Goal: Task Accomplishment & Management: Complete application form

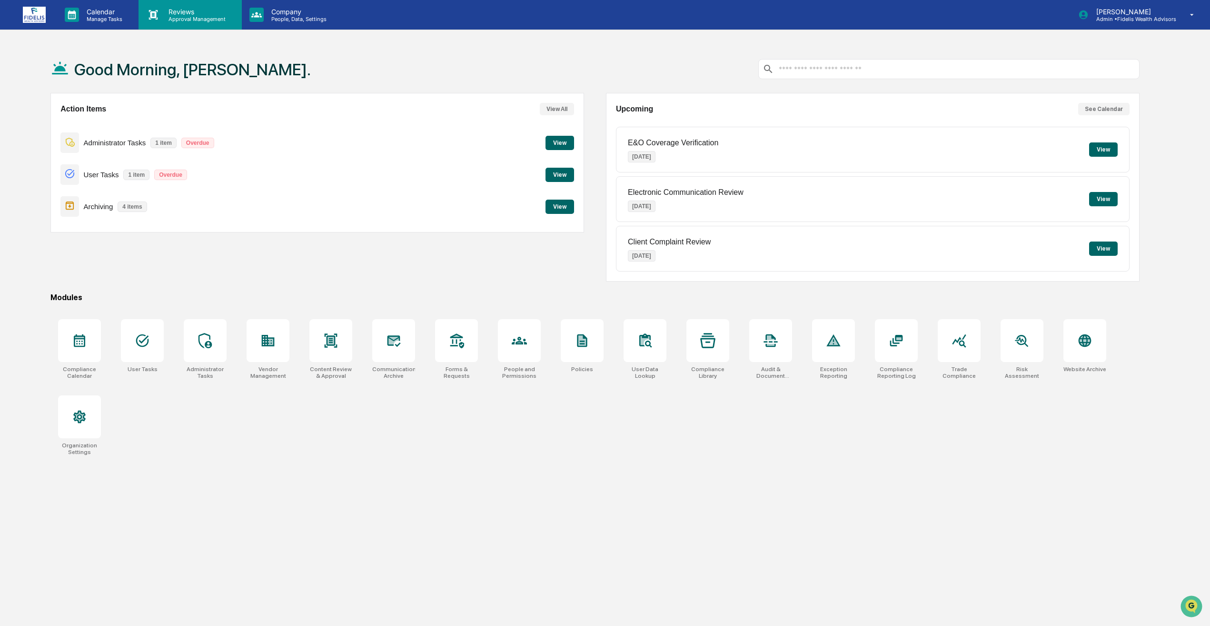
click at [165, 12] on p "Reviews" at bounding box center [196, 12] width 70 height 8
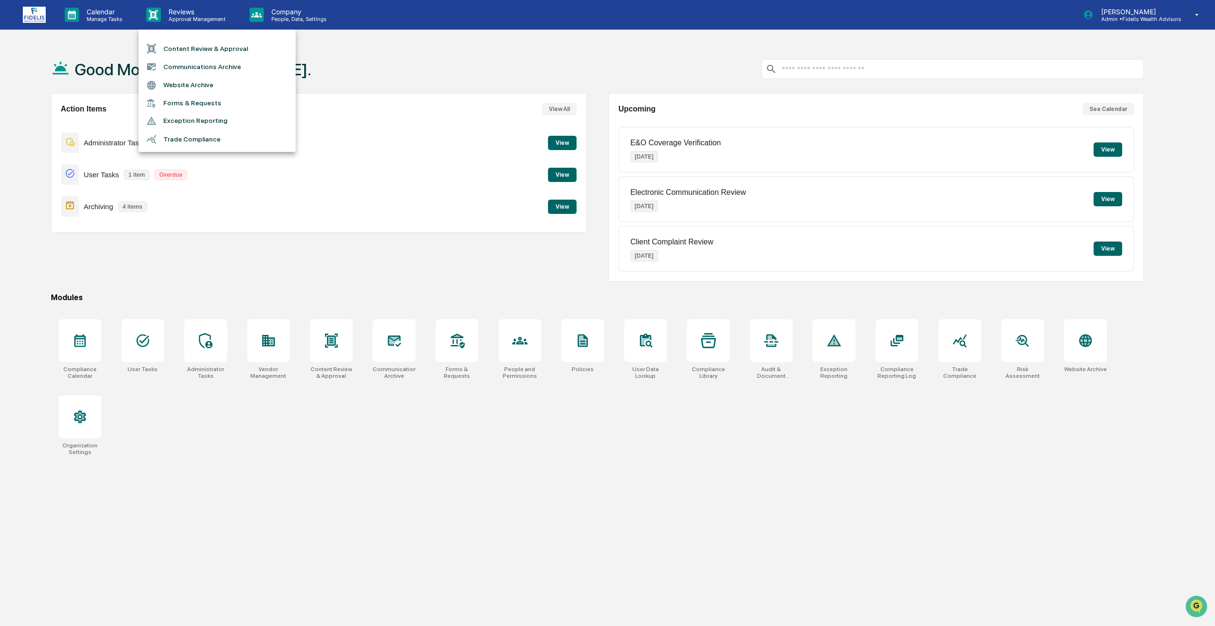
click at [185, 46] on li "Content Review & Approval" at bounding box center [217, 49] width 157 height 18
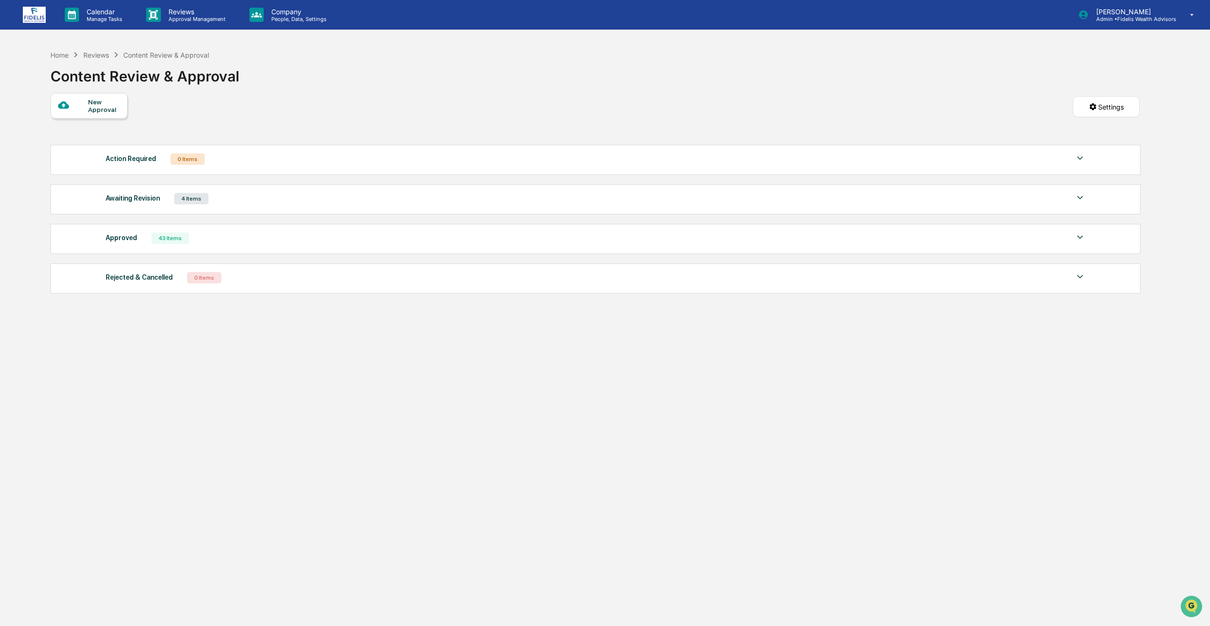
click at [113, 111] on div "New Approval" at bounding box center [104, 105] width 32 height 15
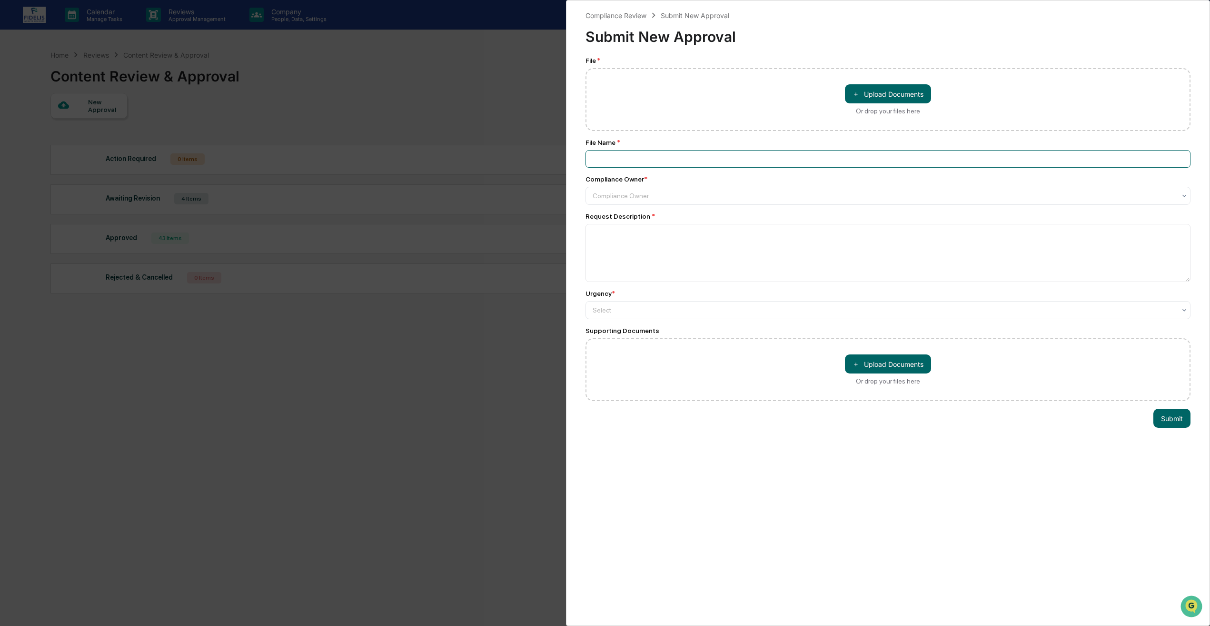
click at [699, 154] on input at bounding box center [888, 159] width 605 height 18
click at [593, 246] on textarea at bounding box center [888, 253] width 605 height 58
paste textarea "**********"
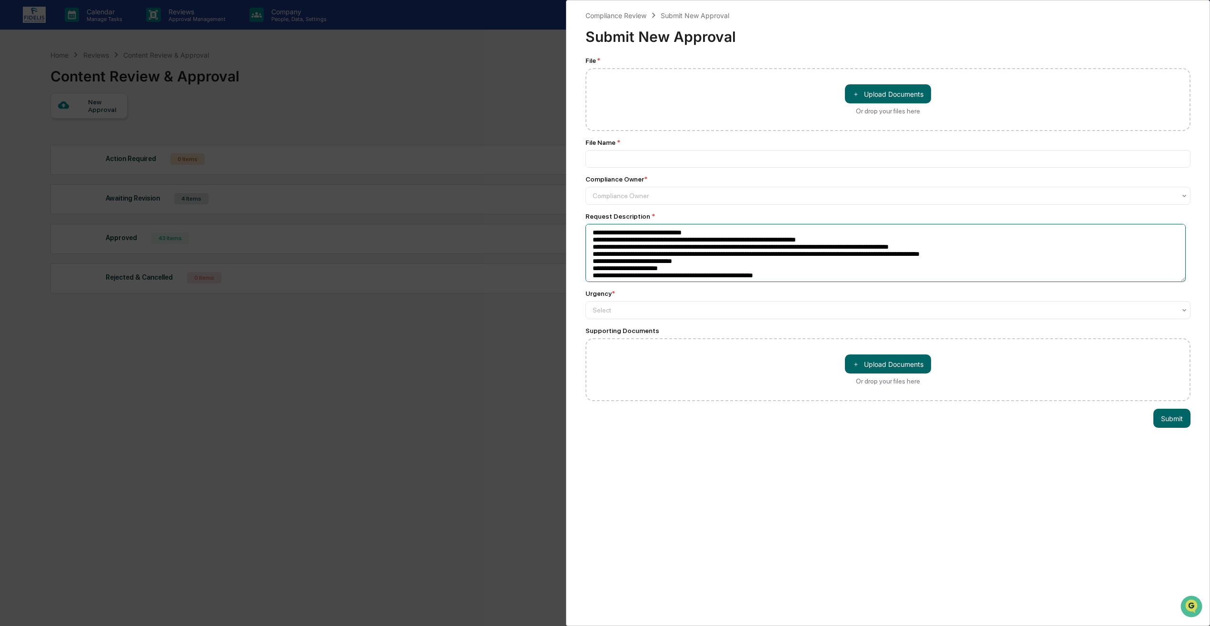
scroll to position [12, 0]
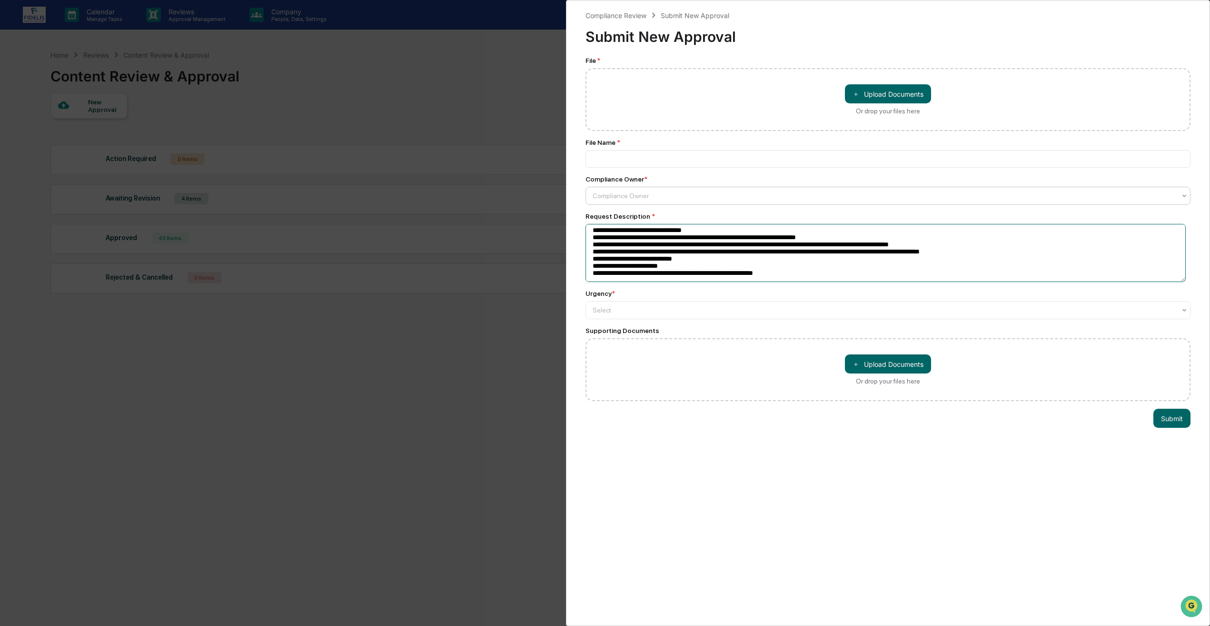
type textarea "**********"
click at [599, 195] on div at bounding box center [884, 196] width 583 height 10
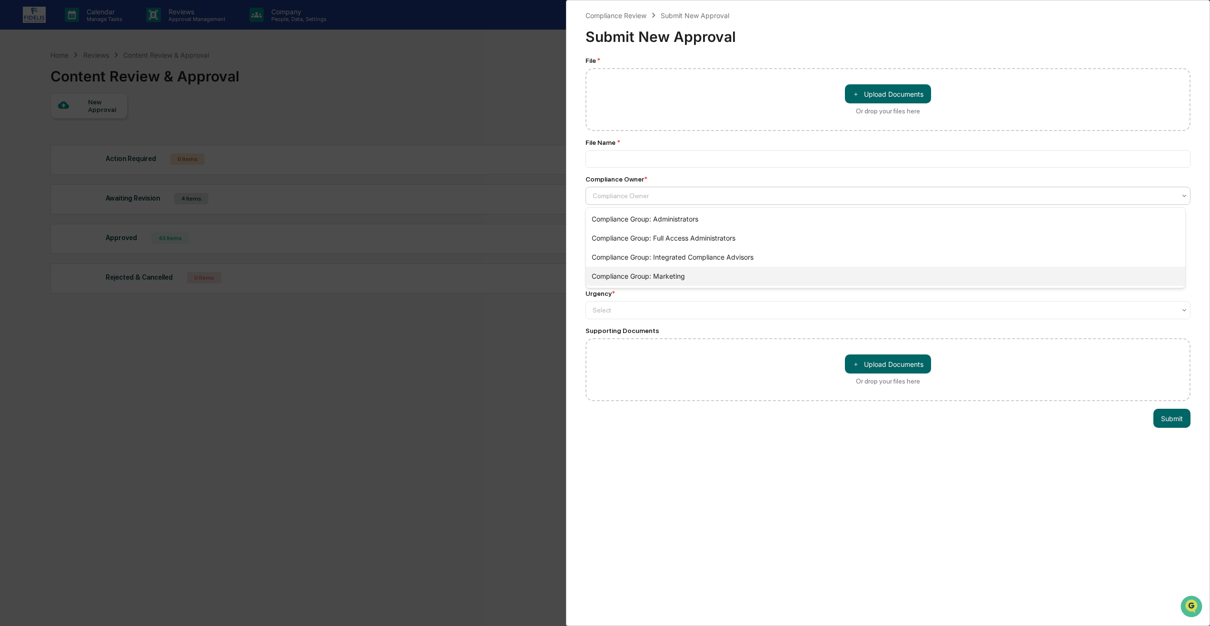
click at [614, 269] on div "Compliance Group: Marketing" at bounding box center [885, 276] width 599 height 19
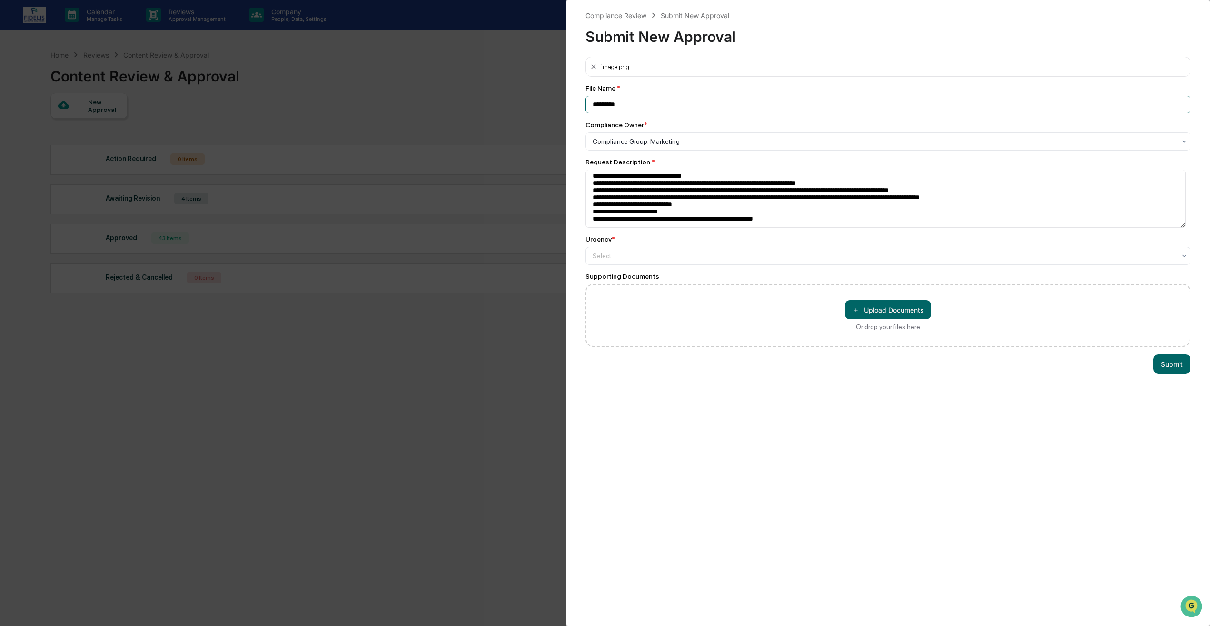
drag, startPoint x: 611, startPoint y: 106, endPoint x: 582, endPoint y: 106, distance: 28.6
click at [582, 106] on div "**********" at bounding box center [888, 313] width 644 height 626
type input "**********"
click at [768, 258] on div at bounding box center [884, 256] width 583 height 10
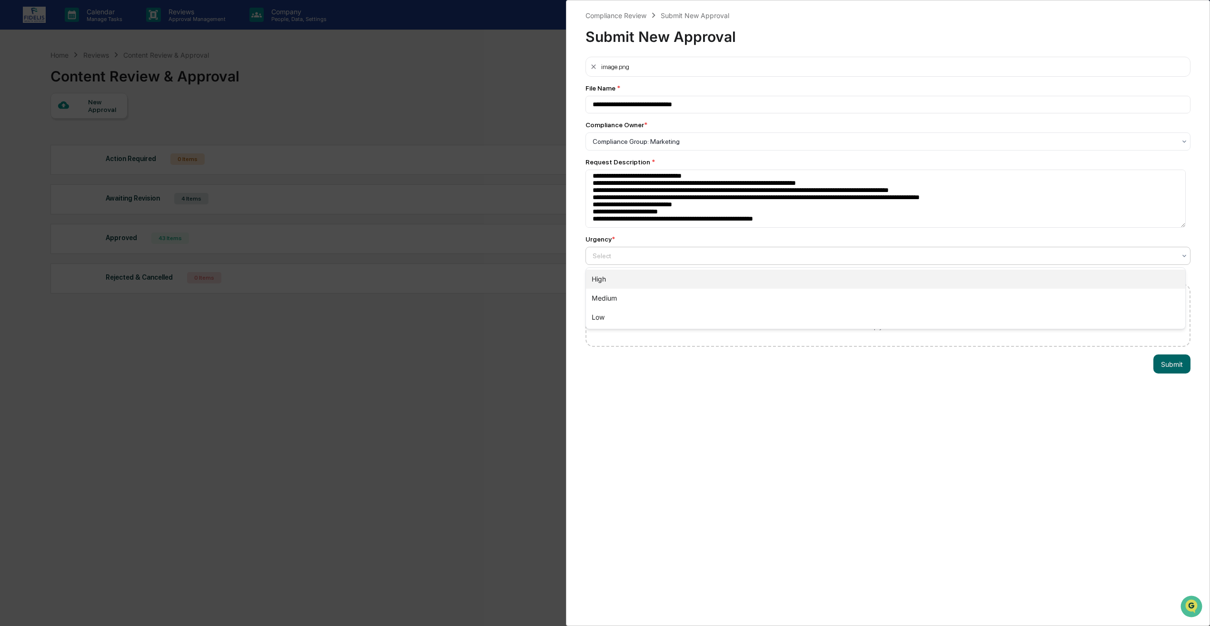
click at [612, 284] on div "High" at bounding box center [885, 278] width 599 height 19
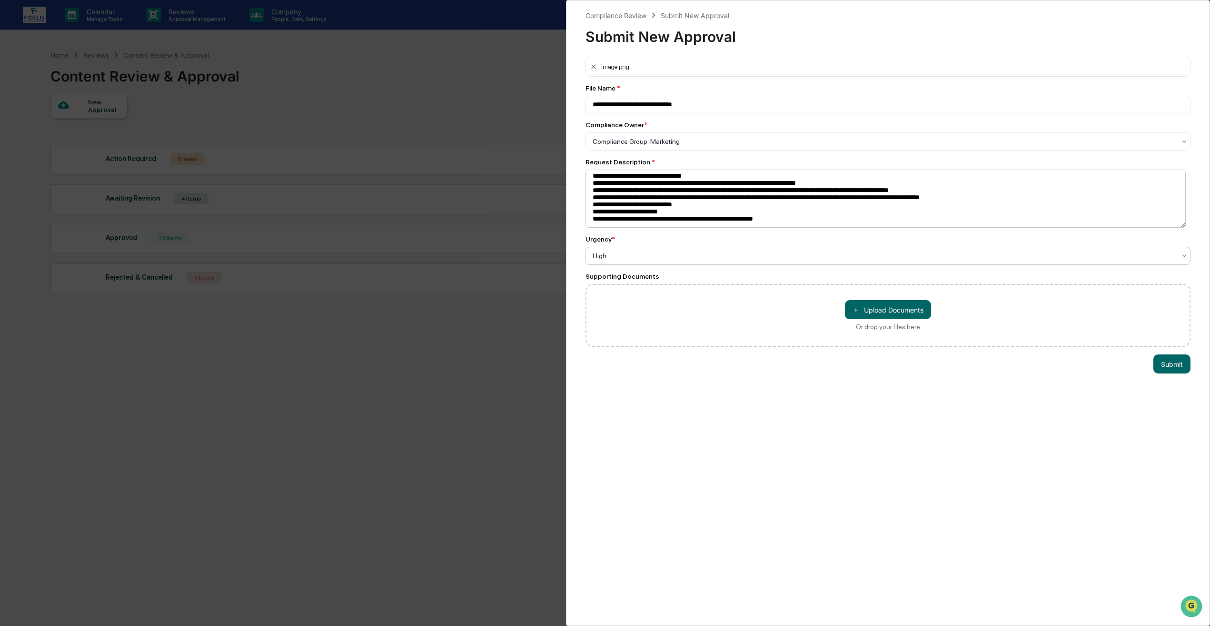
scroll to position [0, 0]
click at [1155, 362] on button "Submit" at bounding box center [1171, 363] width 37 height 19
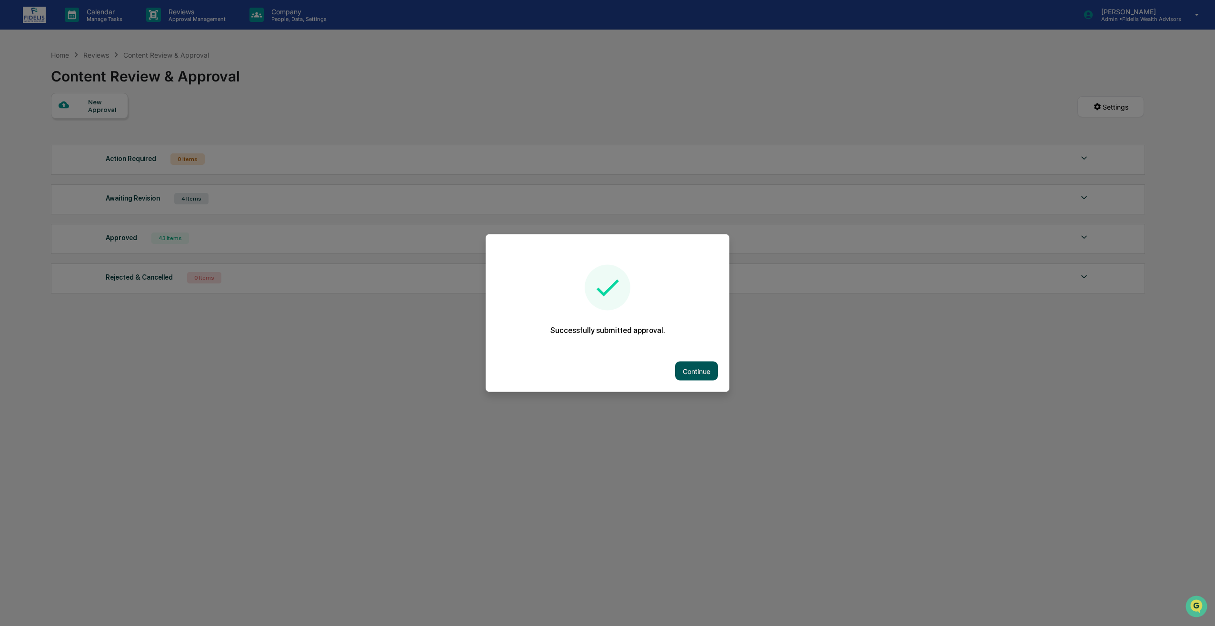
click at [703, 369] on button "Continue" at bounding box center [696, 370] width 43 height 19
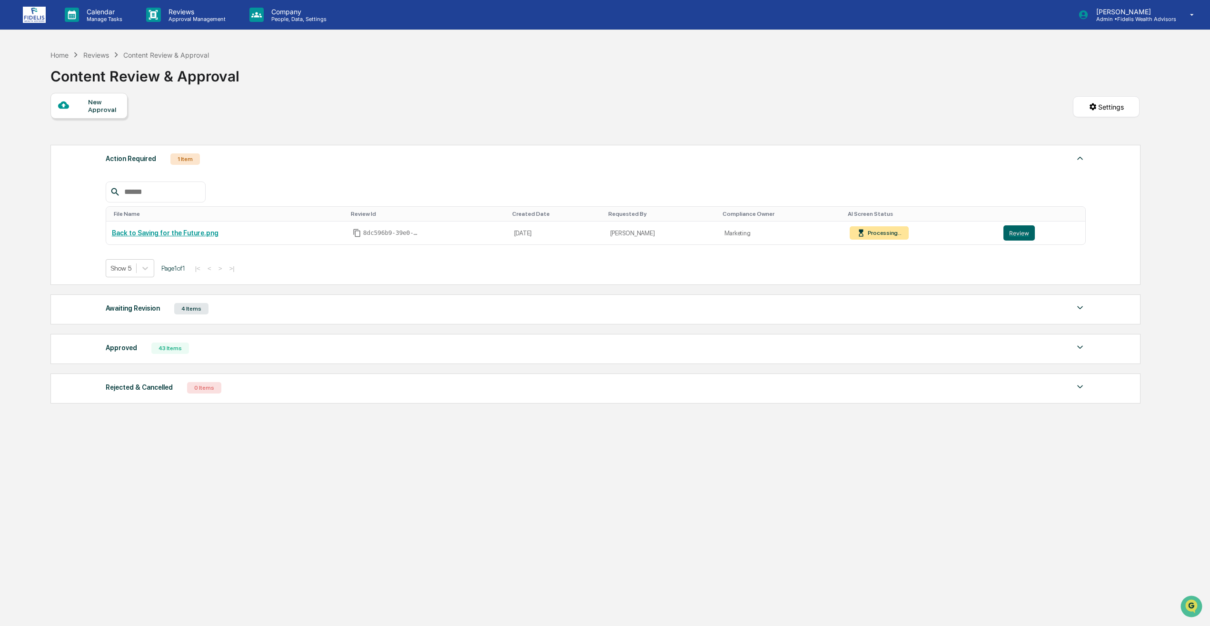
click at [80, 109] on div at bounding box center [73, 105] width 30 height 12
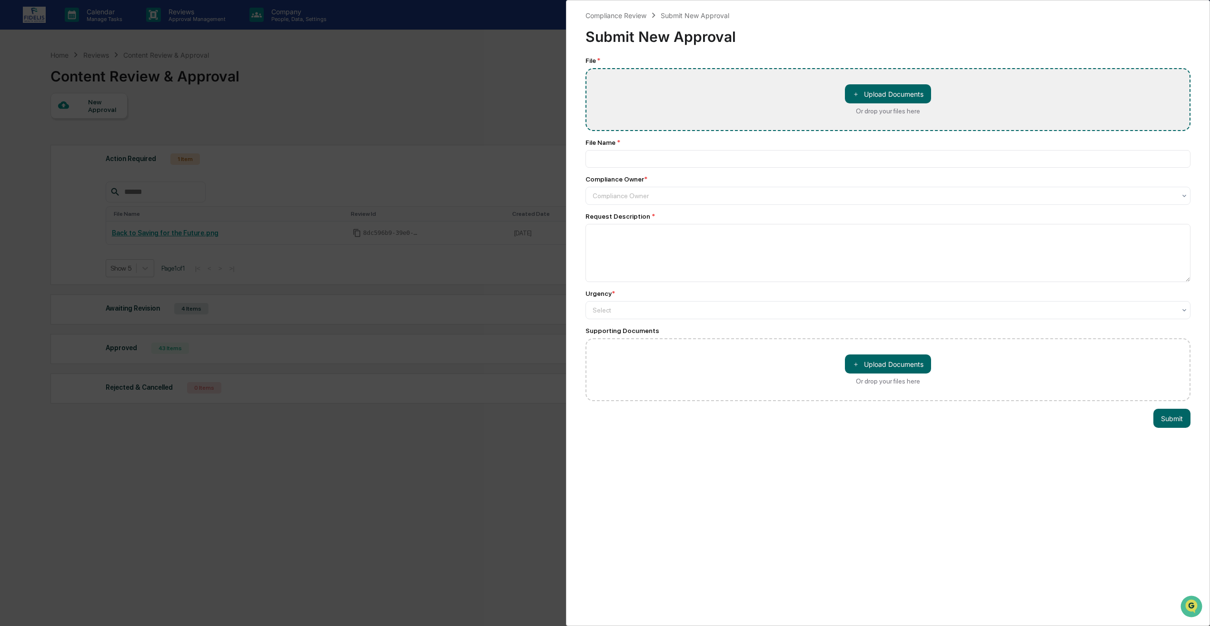
type input "**********"
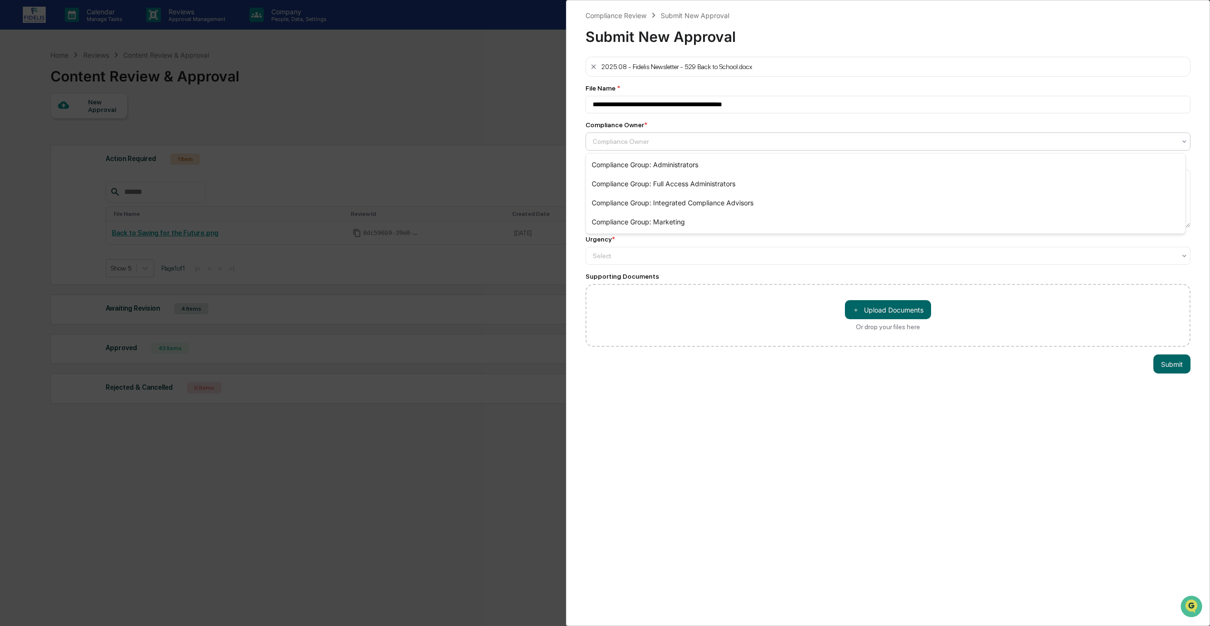
click at [678, 142] on div at bounding box center [884, 142] width 583 height 10
click at [616, 225] on div "Compliance Group: Marketing" at bounding box center [885, 221] width 599 height 19
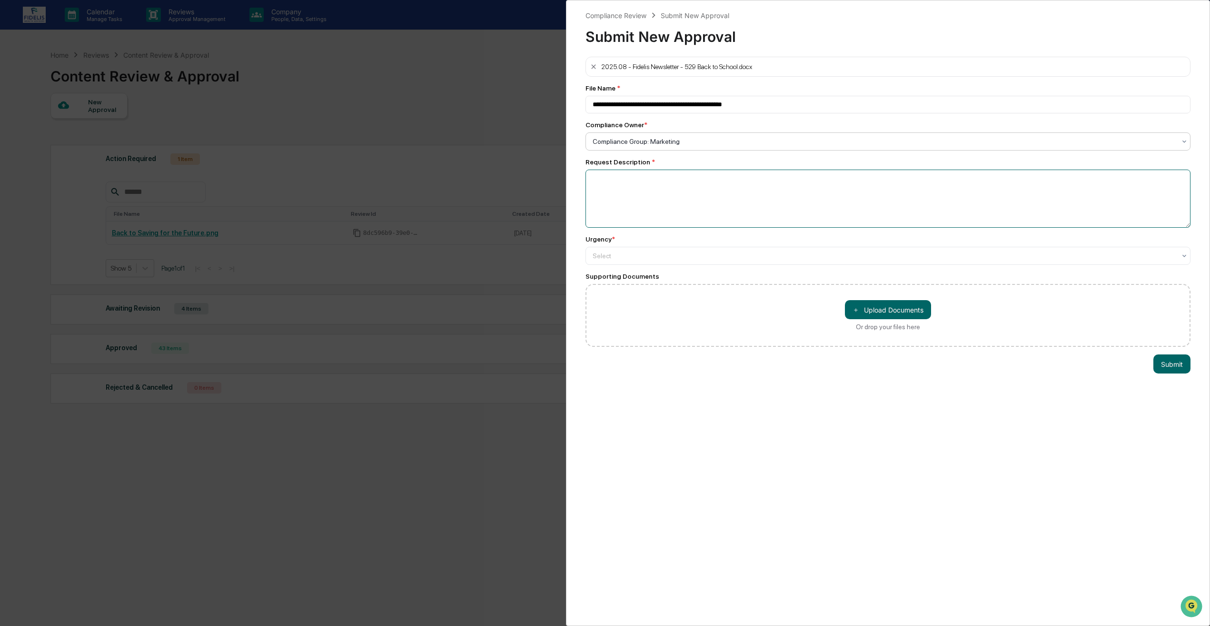
click at [623, 193] on textarea at bounding box center [888, 198] width 605 height 58
type textarea "**********"
click at [605, 262] on div "Select" at bounding box center [884, 255] width 593 height 13
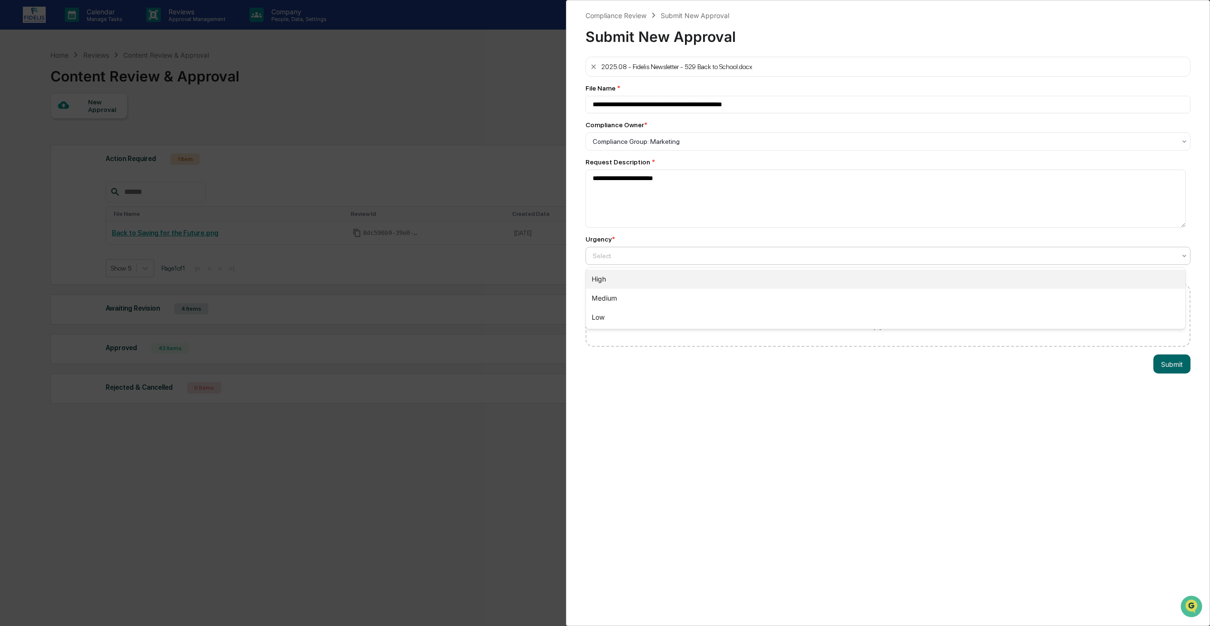
click at [619, 284] on div "High" at bounding box center [885, 278] width 599 height 19
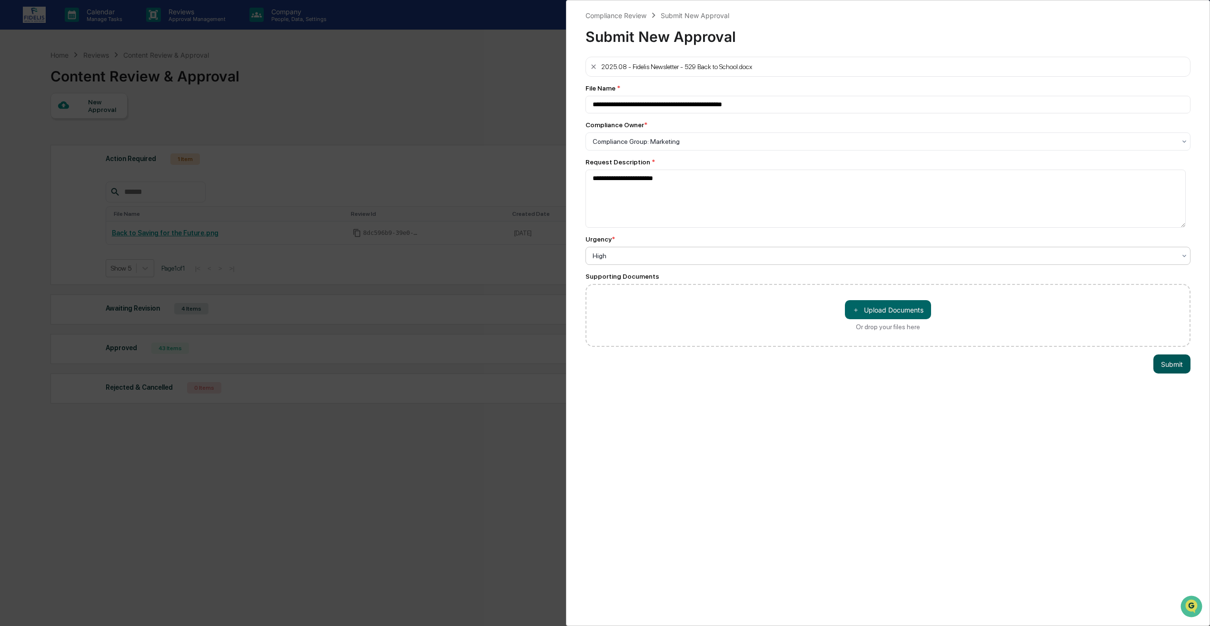
click at [1171, 360] on button "Submit" at bounding box center [1171, 363] width 37 height 19
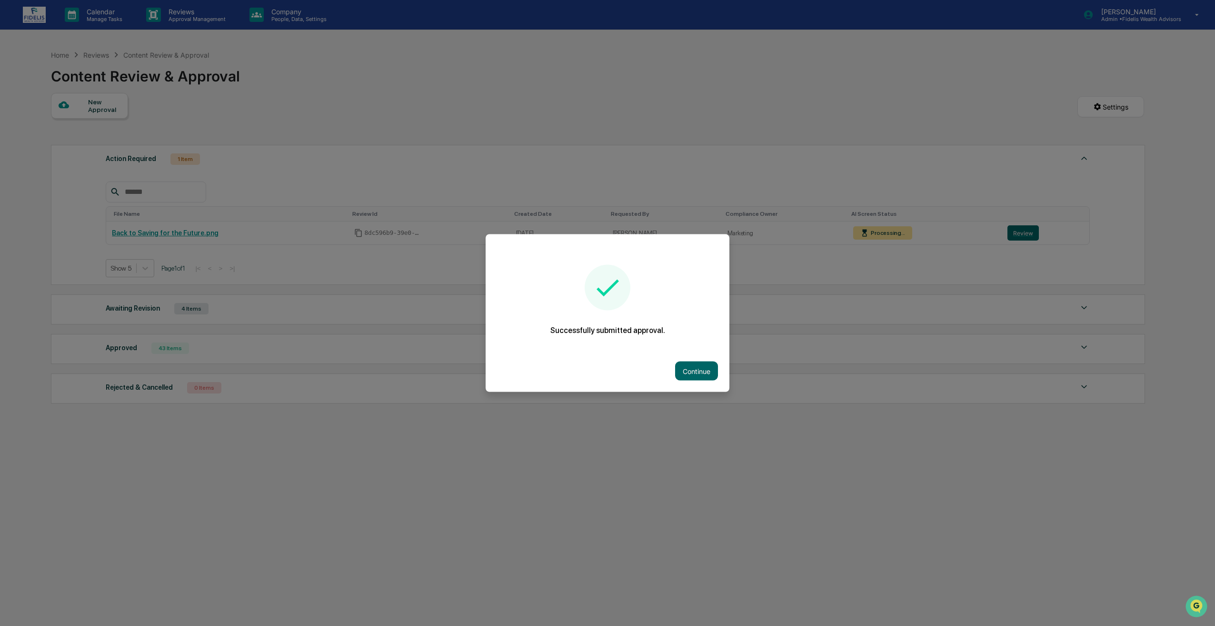
click at [696, 380] on div "Continue" at bounding box center [608, 371] width 244 height 42
click at [696, 375] on button "Continue" at bounding box center [696, 370] width 43 height 19
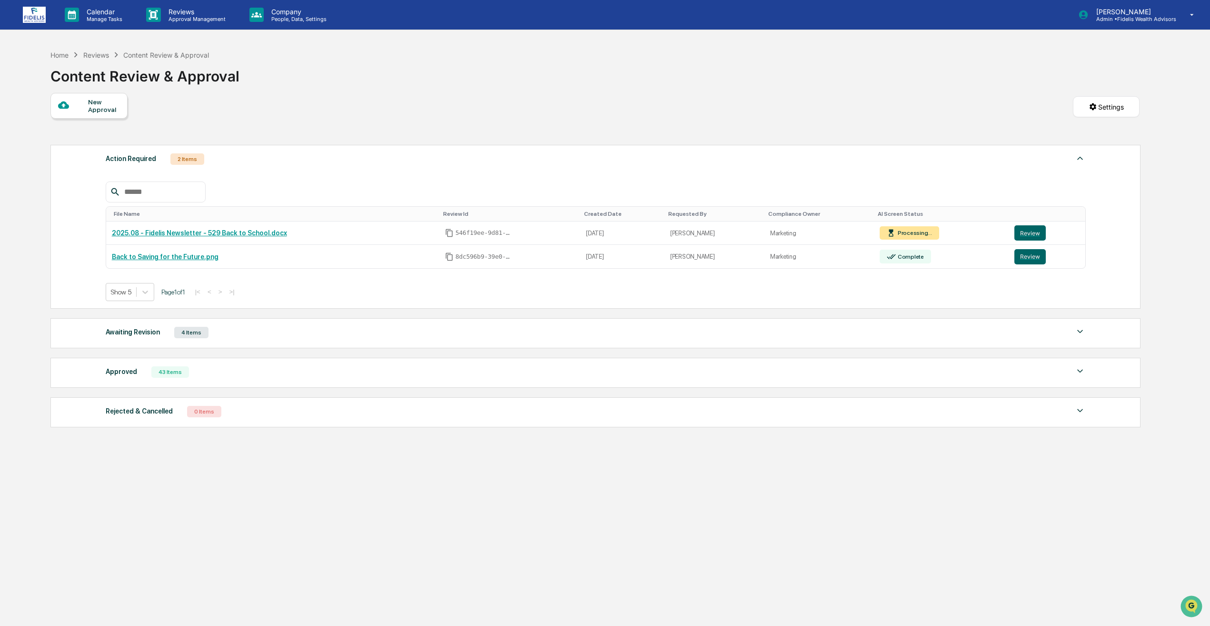
click at [83, 108] on div at bounding box center [73, 105] width 30 height 12
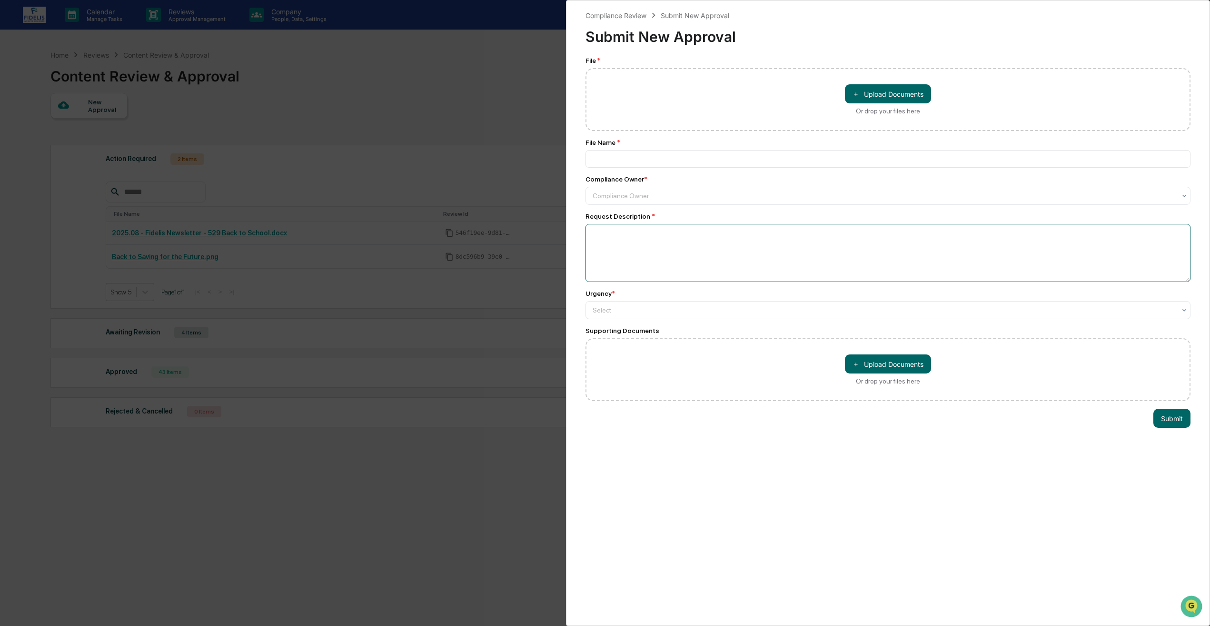
click at [629, 238] on textarea at bounding box center [888, 253] width 605 height 58
paste textarea "**********"
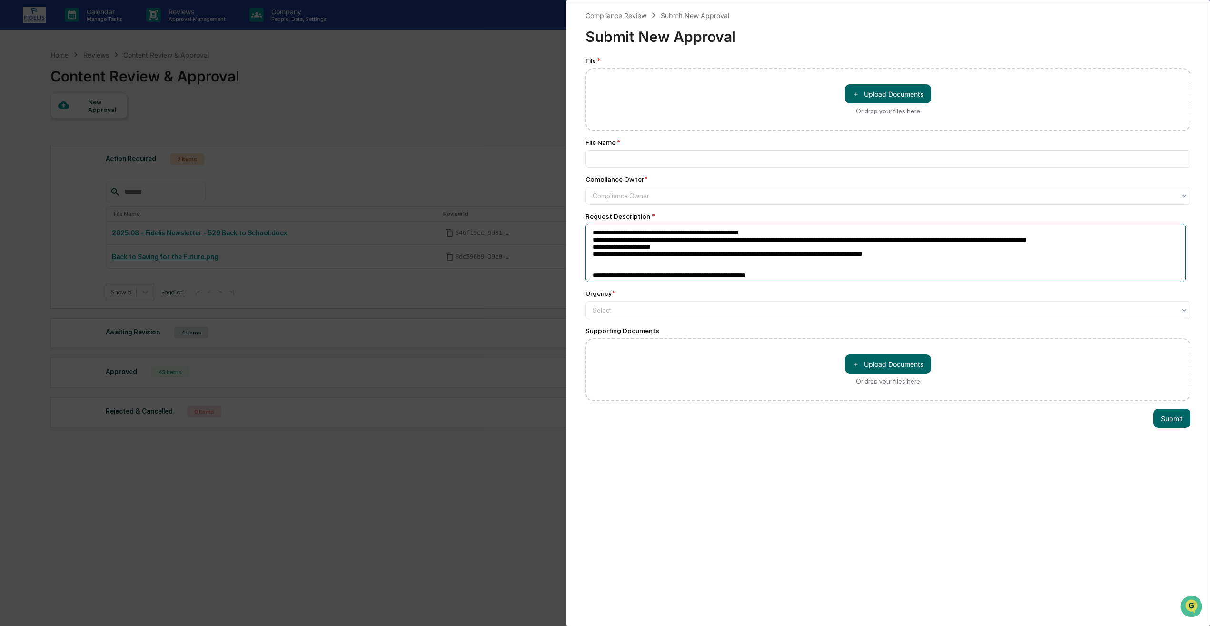
scroll to position [218, 0]
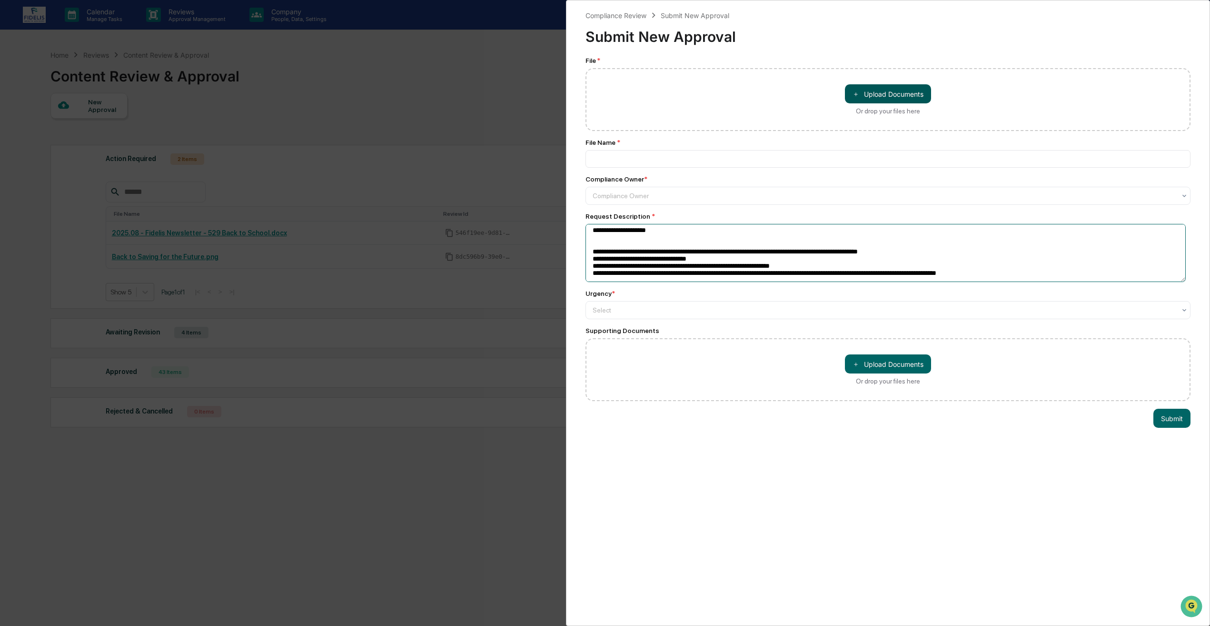
type textarea "**********"
click at [866, 89] on button "＋ Upload Documents" at bounding box center [888, 93] width 86 height 19
click at [920, 91] on button "＋ Upload Documents" at bounding box center [888, 93] width 86 height 19
type input "**********"
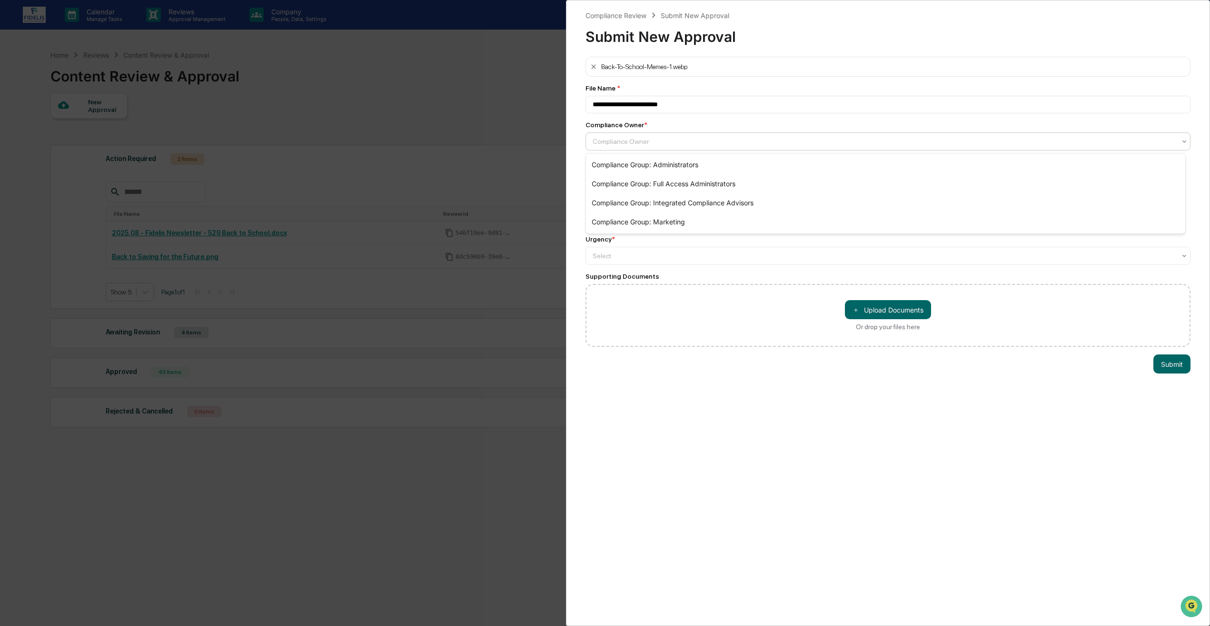
click at [631, 142] on div at bounding box center [884, 142] width 583 height 10
click at [662, 225] on div "Compliance Group: Marketing" at bounding box center [885, 221] width 599 height 19
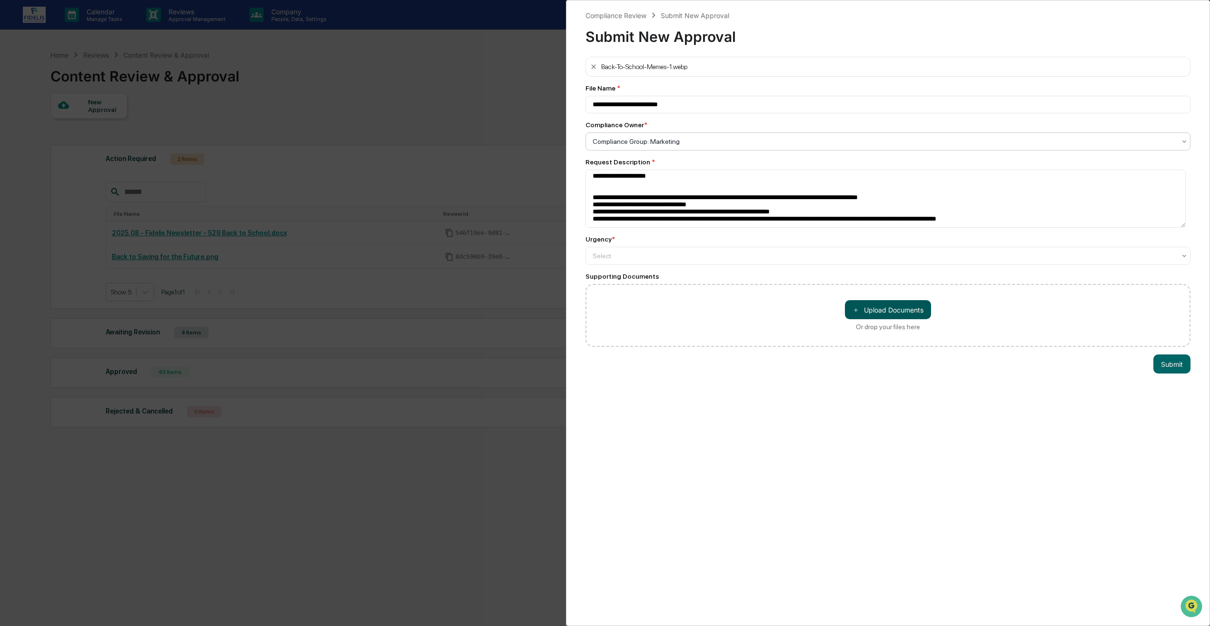
click at [892, 311] on button "＋ Upload Documents" at bounding box center [888, 309] width 86 height 19
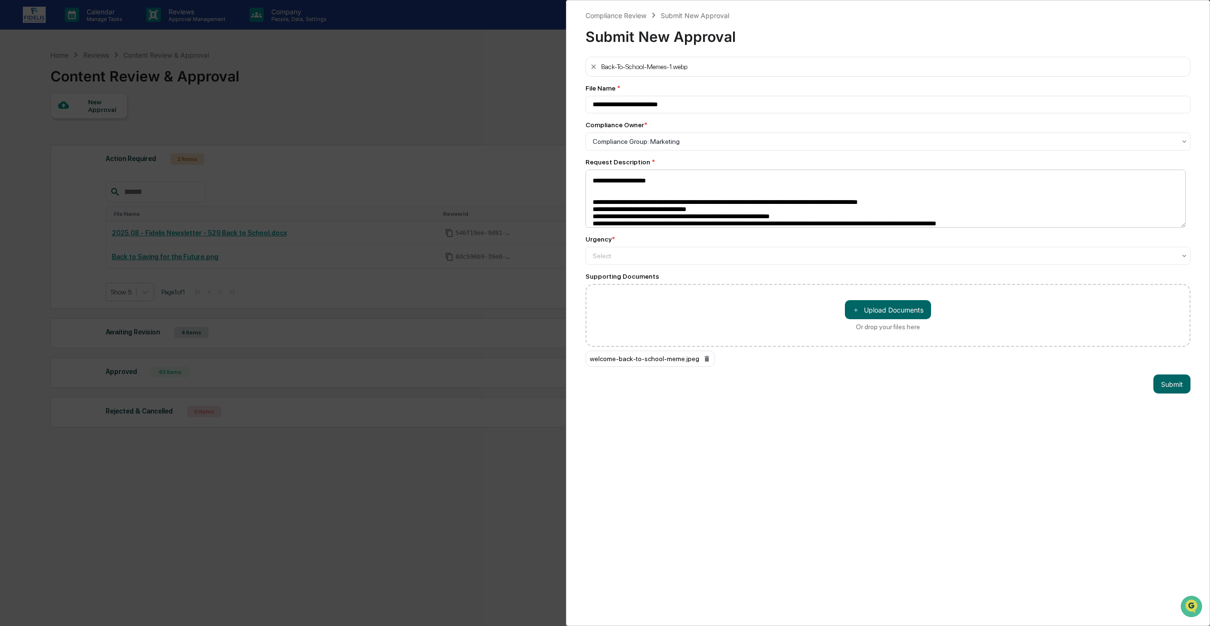
scroll to position [222, 0]
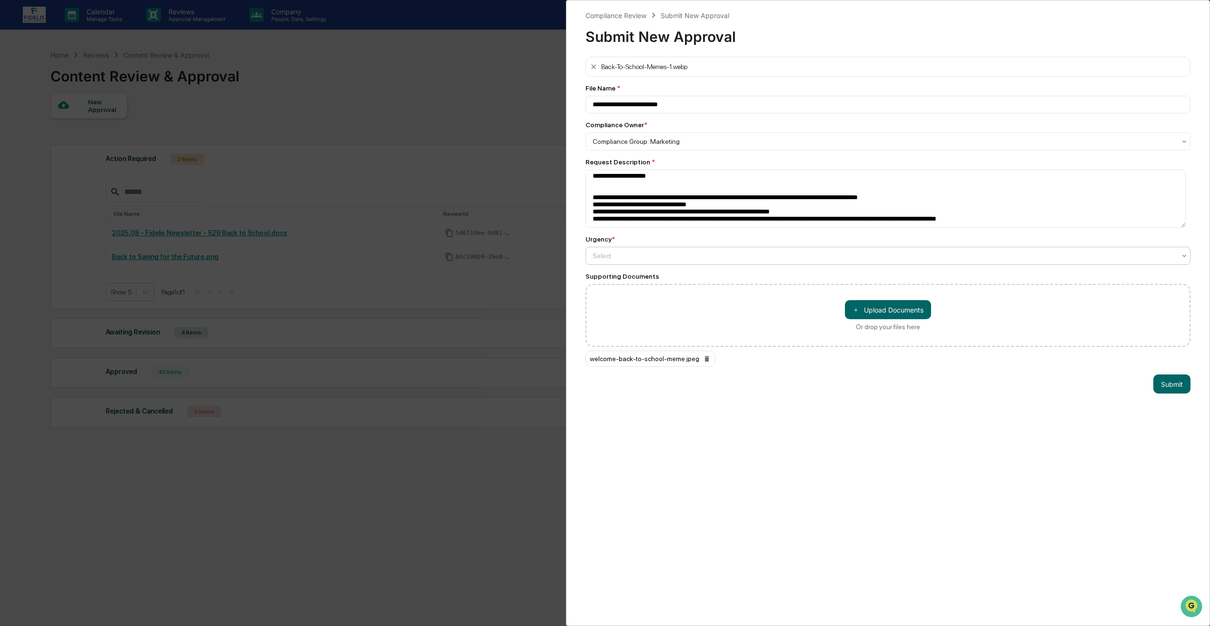
click at [712, 148] on div "Select" at bounding box center [884, 141] width 593 height 13
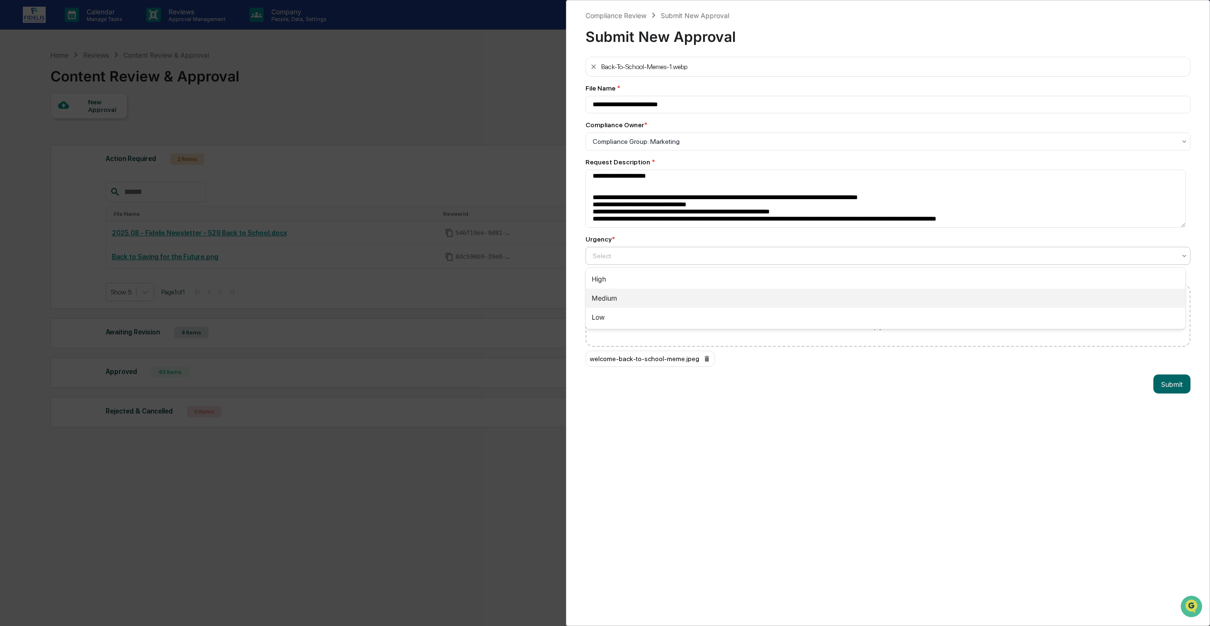
click at [624, 302] on div "Medium" at bounding box center [885, 297] width 599 height 19
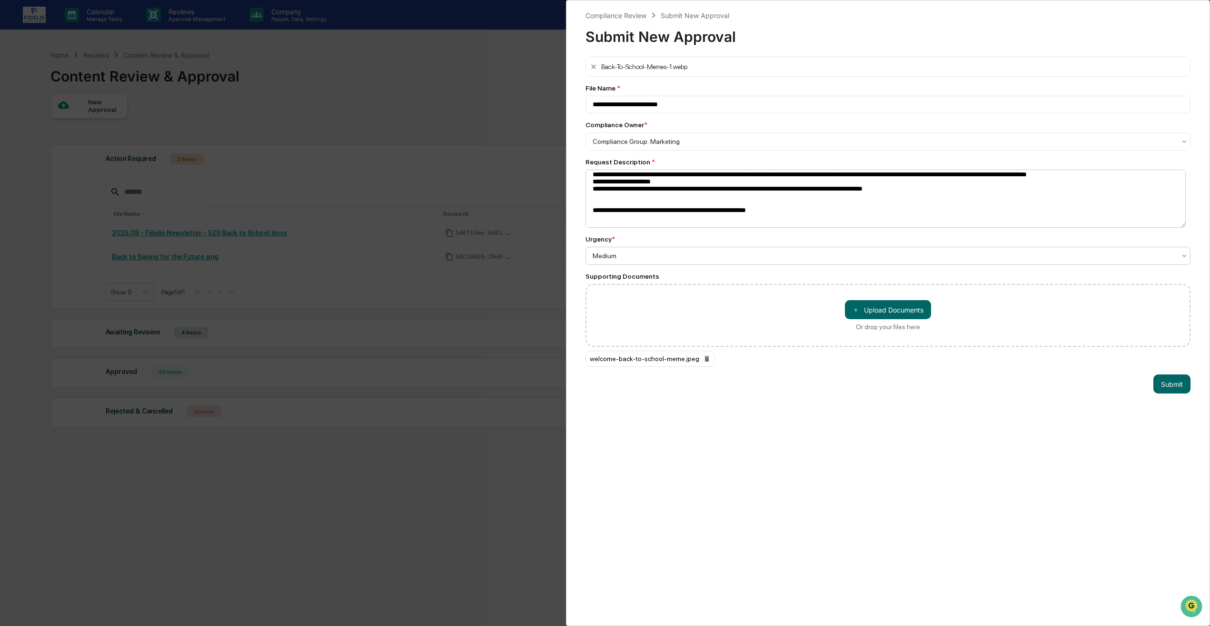
scroll to position [0, 0]
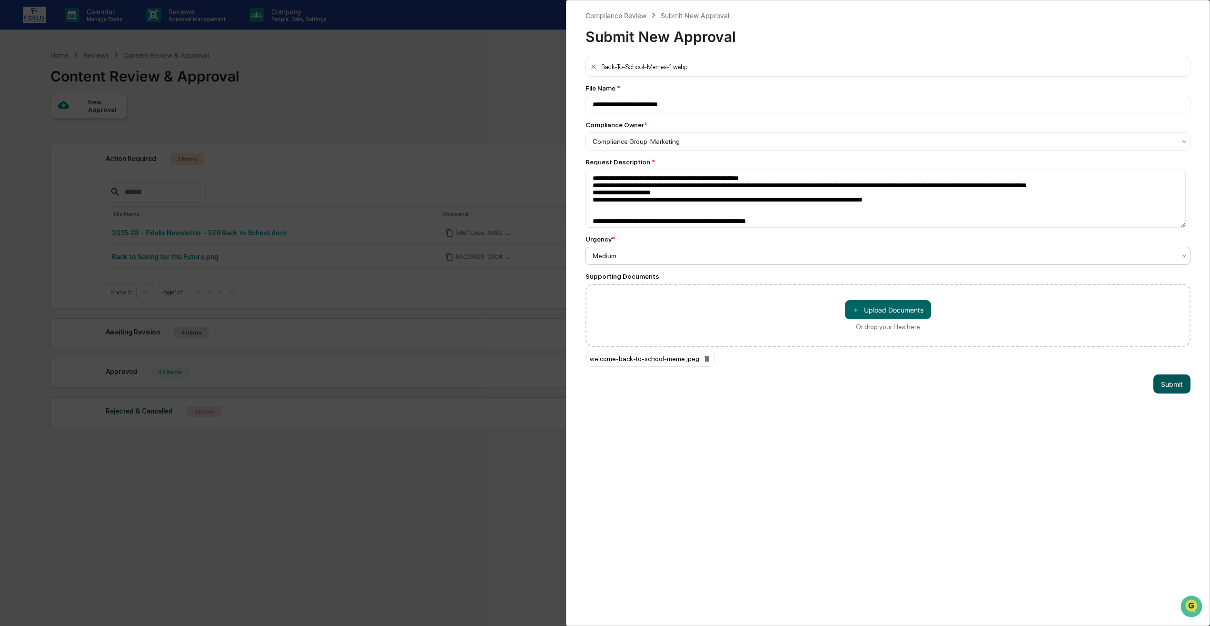
click at [1156, 385] on button "Submit" at bounding box center [1171, 383] width 37 height 19
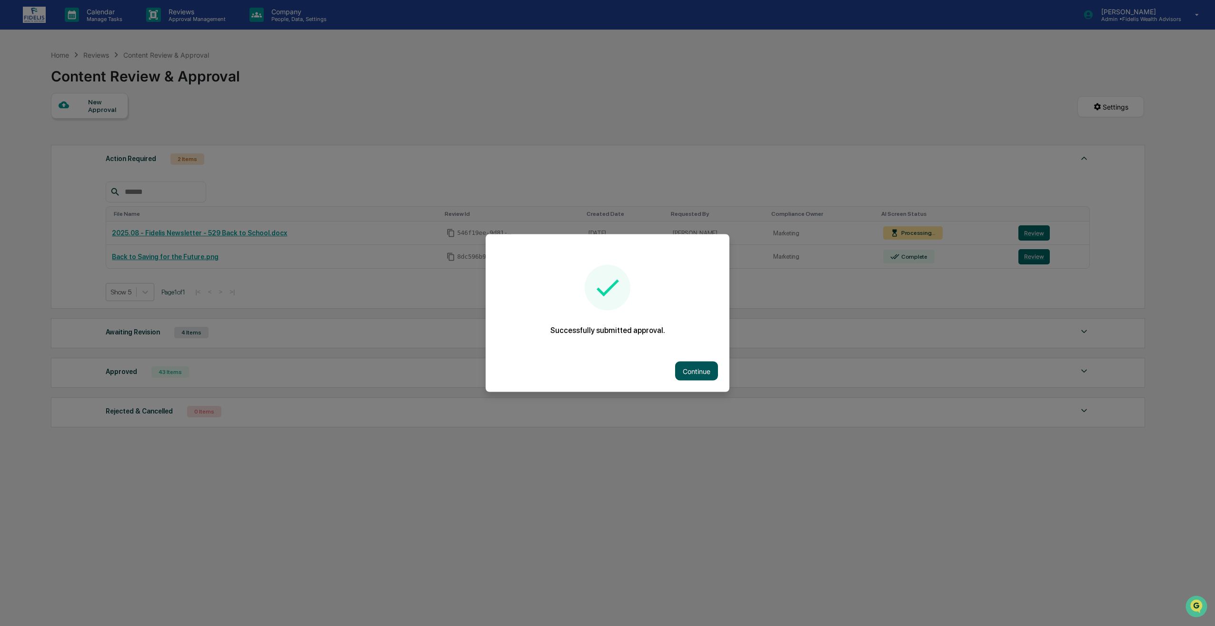
click at [706, 363] on button "Continue" at bounding box center [696, 370] width 43 height 19
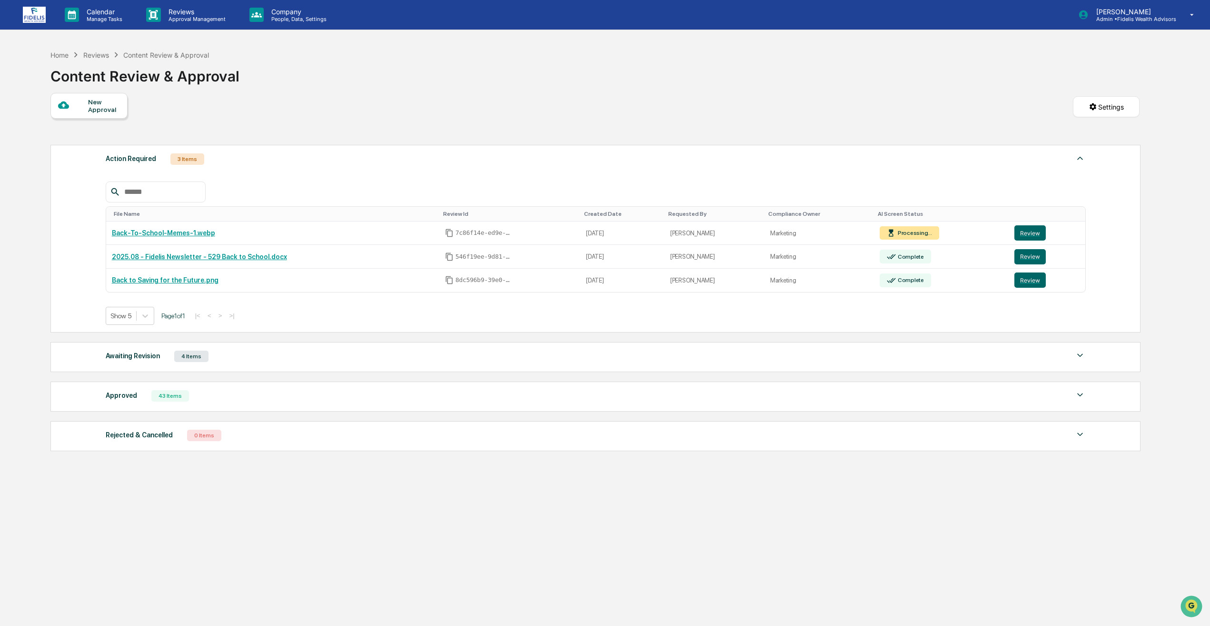
click at [101, 91] on div "Home Reviews Content Review & Approval Content Review & Approval" at bounding box center [144, 69] width 189 height 48
click at [102, 97] on div "New Approval" at bounding box center [88, 106] width 77 height 26
